Goal: Book appointment/travel/reservation

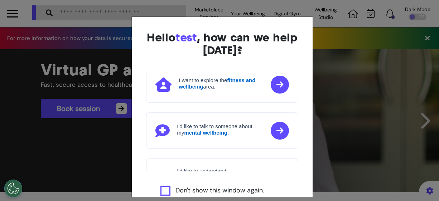
scroll to position [72, 0]
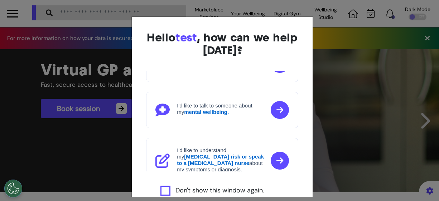
click at [207, 187] on label "Don't show this window again." at bounding box center [219, 191] width 89 height 10
click at [212, 189] on label "Don't show this window again." at bounding box center [219, 191] width 89 height 10
click at [190, 189] on label "Don't show this window again." at bounding box center [219, 191] width 89 height 10
drag, startPoint x: 190, startPoint y: 189, endPoint x: 174, endPoint y: 186, distance: 17.2
click at [174, 186] on div "Hello test , how can we help [DATE]? I'd like to book a Virtual GP or Physio ap…" at bounding box center [222, 134] width 181 height 234
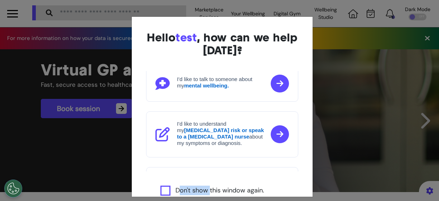
scroll to position [122, 0]
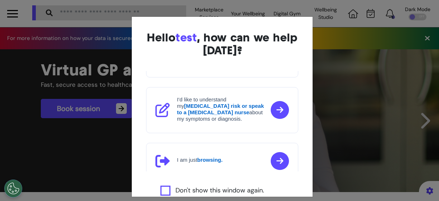
click at [211, 157] on strong "browsing." at bounding box center [209, 160] width 25 height 6
click at [417, 120] on div "Hello test , how can we help [DATE]? I'd like to book a Virtual GP or Physio ap…" at bounding box center [219, 100] width 439 height 201
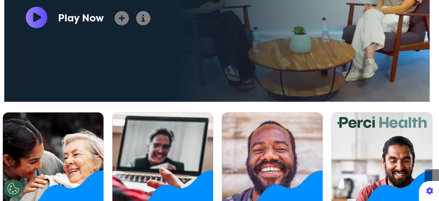
scroll to position [322, 0]
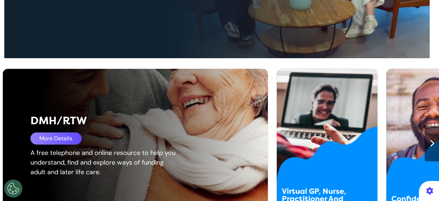
click at [66, 143] on div "More Details" at bounding box center [55, 139] width 51 height 12
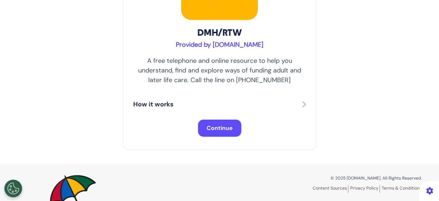
click at [208, 128] on span "Continue" at bounding box center [220, 129] width 26 height 8
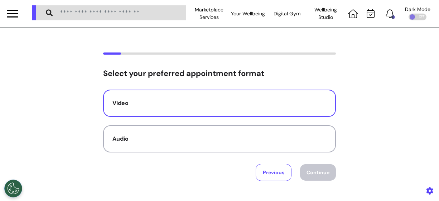
click at [264, 108] on button "Video" at bounding box center [219, 103] width 233 height 27
click at [303, 171] on button "Continue" at bounding box center [318, 173] width 36 height 16
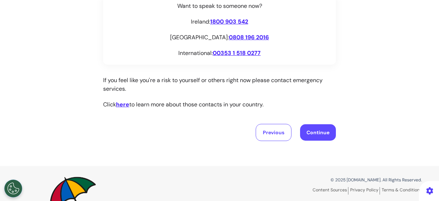
scroll to position [195, 0]
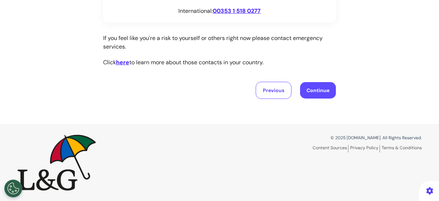
click at [319, 93] on button "Continue" at bounding box center [318, 90] width 36 height 16
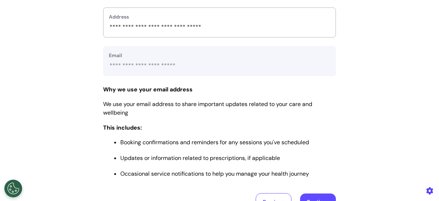
scroll to position [322, 0]
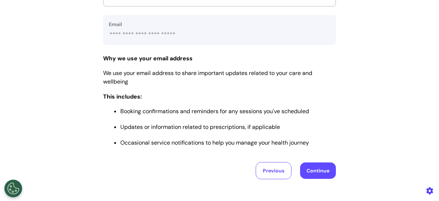
click at [312, 166] on button "Continue" at bounding box center [318, 171] width 36 height 16
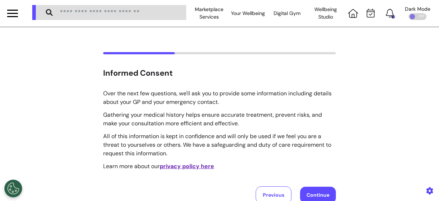
scroll to position [0, 0]
click at [314, 192] on button "Continue" at bounding box center [318, 196] width 36 height 16
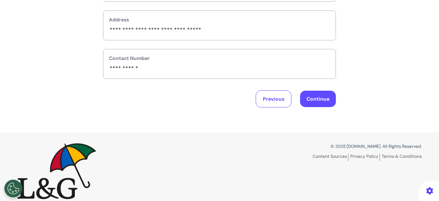
scroll to position [164, 0]
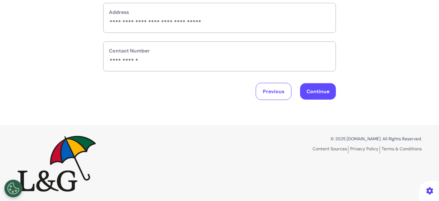
click at [311, 91] on button "Continue" at bounding box center [318, 91] width 36 height 16
select select "******"
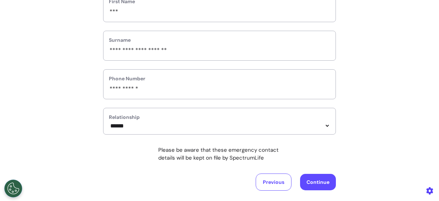
scroll to position [200, 0]
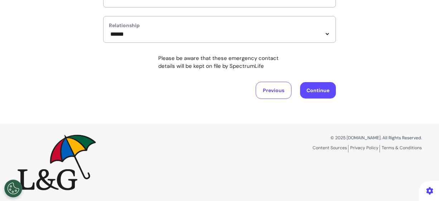
click at [315, 89] on button "Continue" at bounding box center [318, 90] width 36 height 16
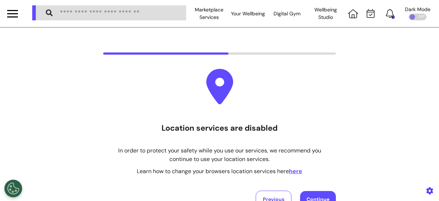
scroll to position [36, 0]
